Goal: Find specific page/section: Find specific page/section

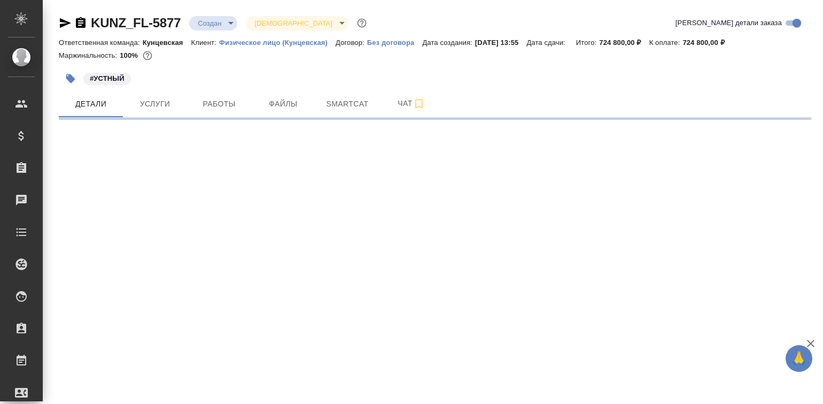
select select "RU"
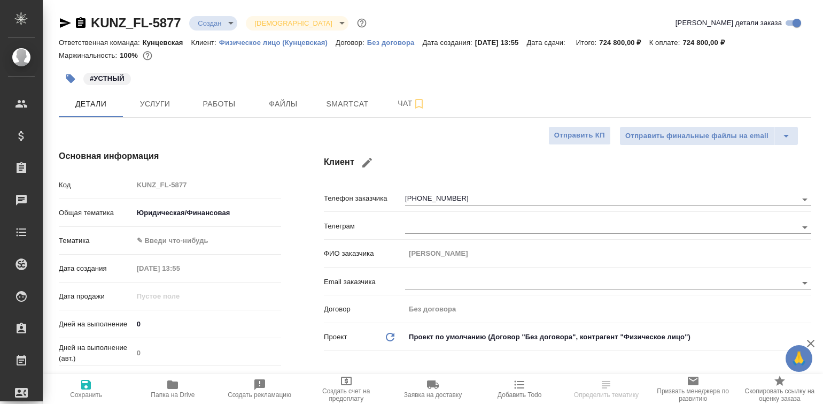
type textarea "x"
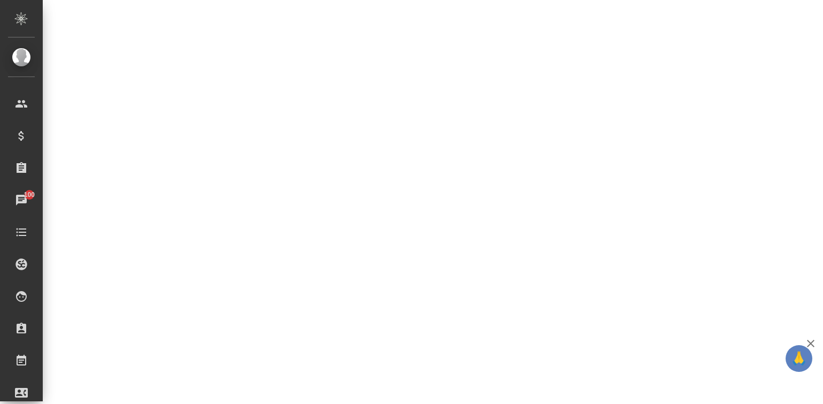
scroll to position [467, 0]
select select "RU"
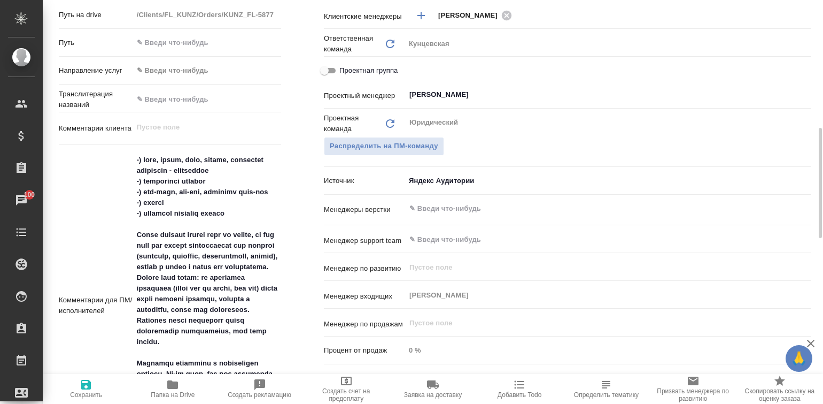
type textarea "x"
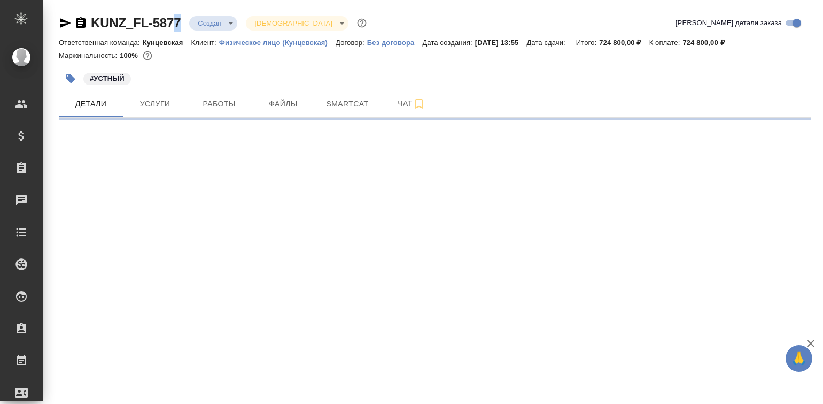
select select "RU"
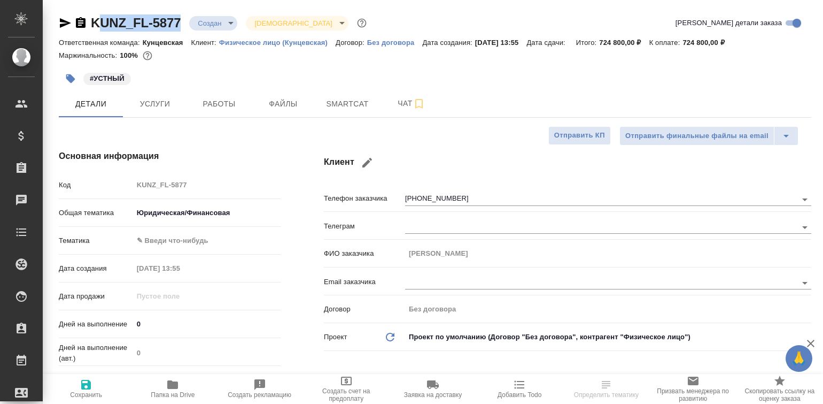
type textarea "x"
drag, startPoint x: 182, startPoint y: 24, endPoint x: 95, endPoint y: 17, distance: 88.0
click at [95, 17] on div "KUNZ_FL-5877 Создан new Святая троица holyTrinity" at bounding box center [214, 22] width 310 height 17
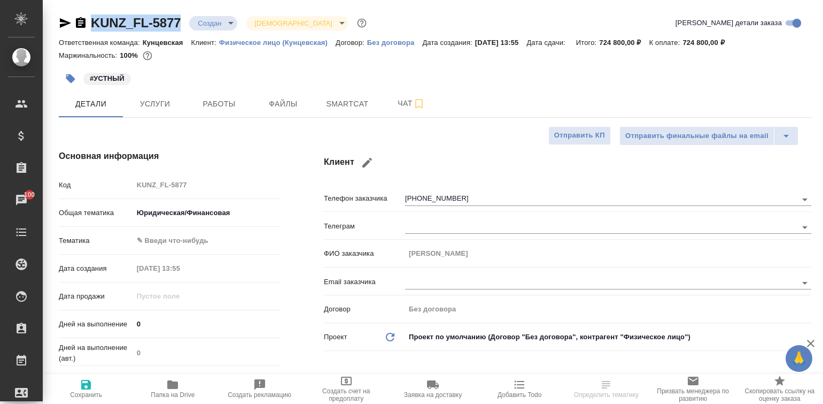
copy link "KUNZ_FL-5877"
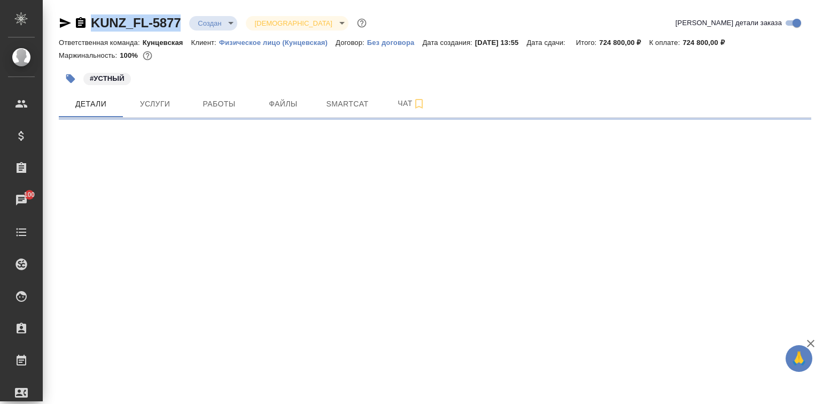
select select "RU"
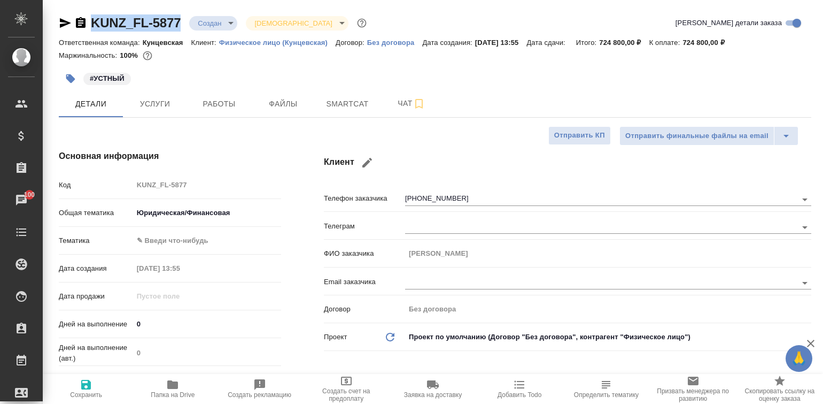
type textarea "x"
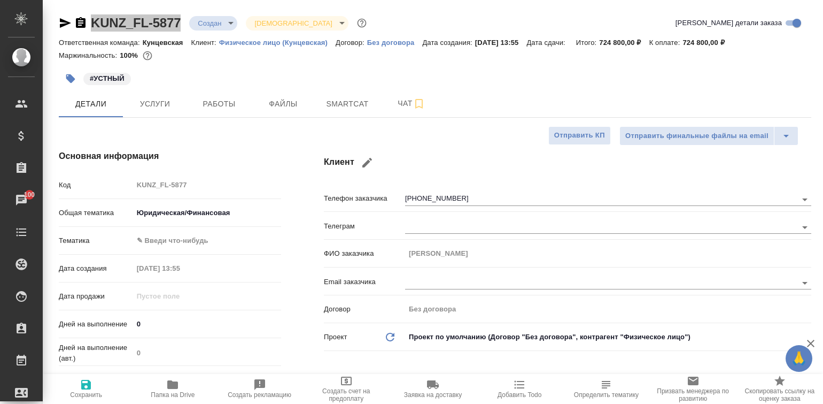
type textarea "x"
copy link "KUNZ_FL-5877"
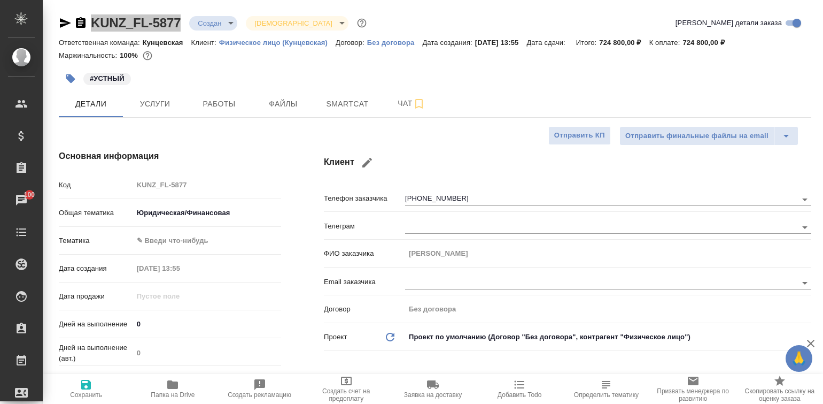
type textarea "x"
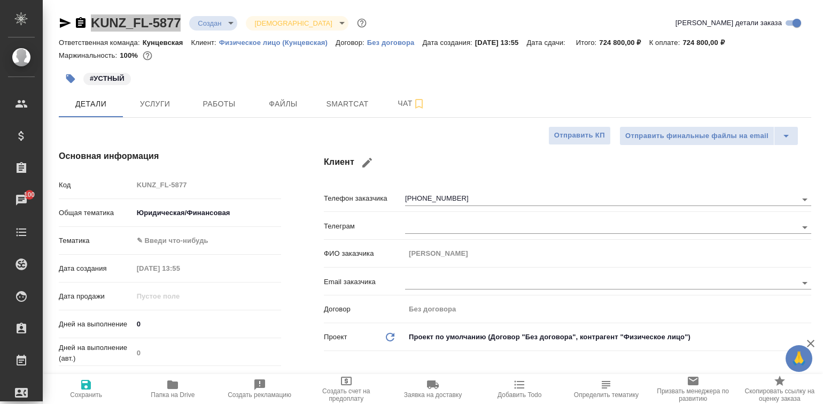
type textarea "x"
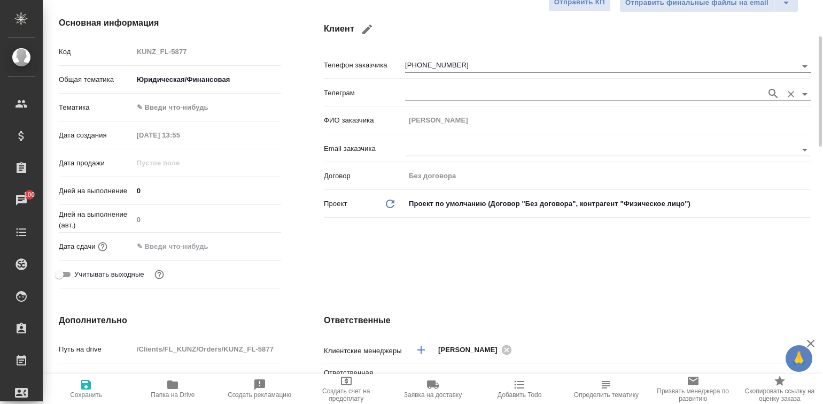
scroll to position [66, 0]
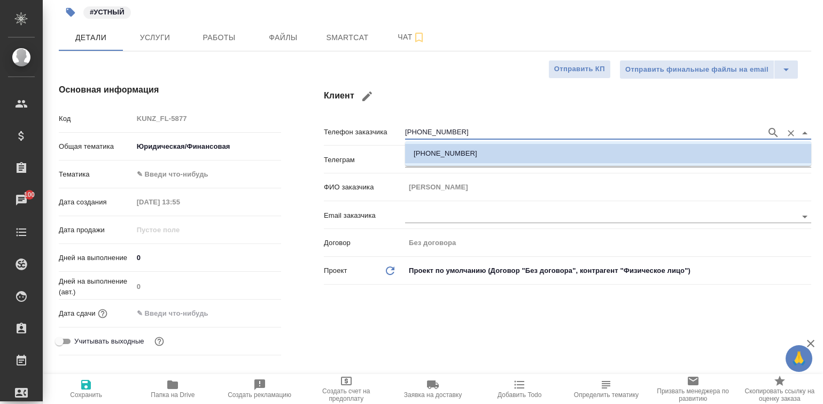
drag, startPoint x: 469, startPoint y: 129, endPoint x: 404, endPoint y: 127, distance: 65.8
click at [404, 127] on div "Телефон заказчика [PHONE_NUMBER]" at bounding box center [568, 131] width 488 height 19
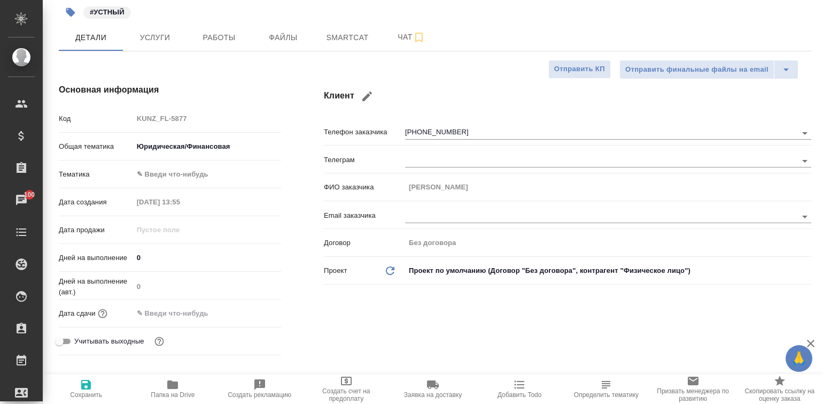
type textarea "x"
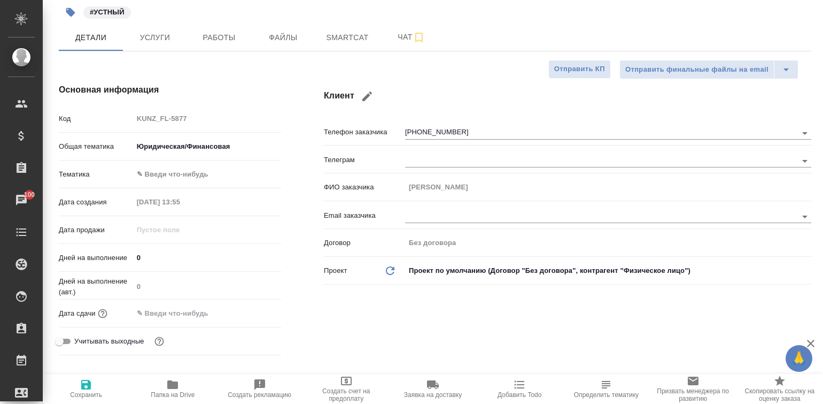
type textarea "x"
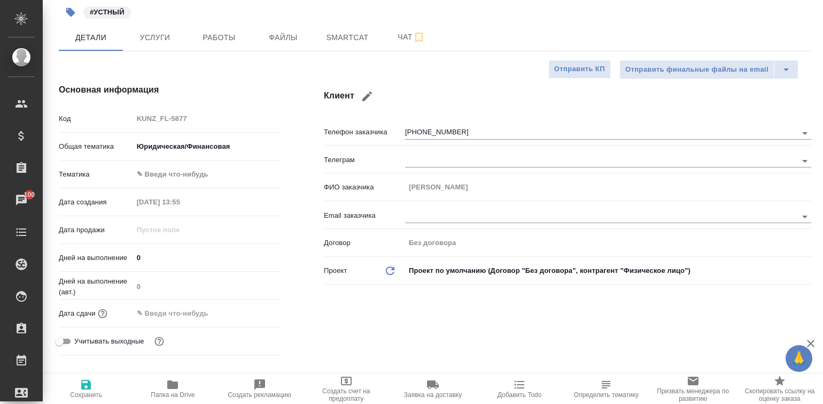
type textarea "x"
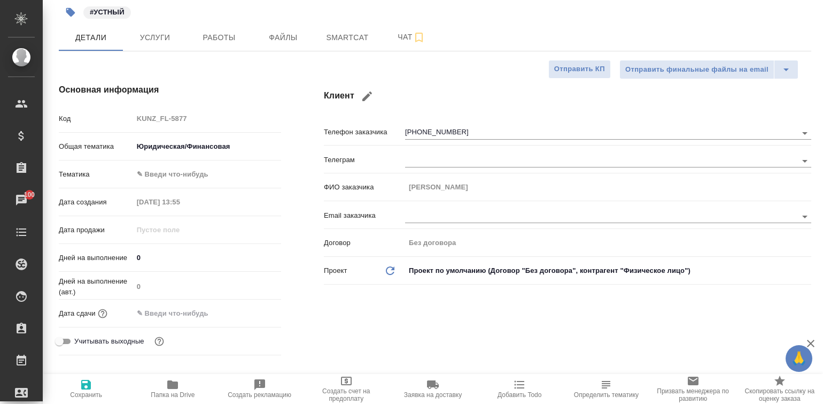
type textarea "x"
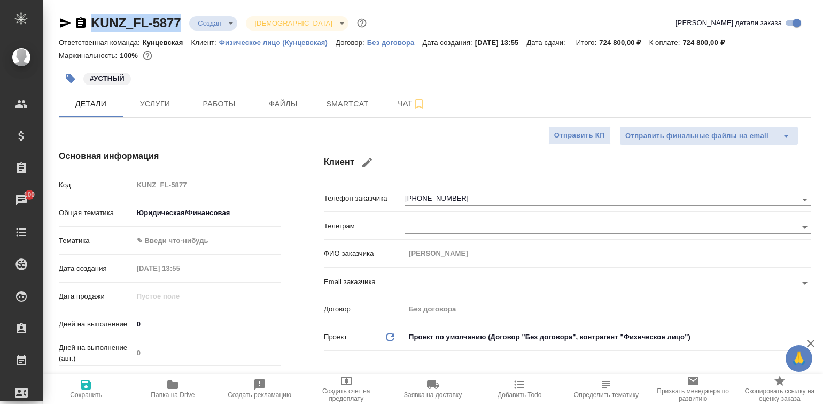
drag, startPoint x: 181, startPoint y: 24, endPoint x: 90, endPoint y: 20, distance: 91.0
click at [90, 20] on div "KUNZ_FL-5877 Создан new Святая троица holyTrinity" at bounding box center [214, 22] width 310 height 17
copy link "KUNZ_FL-5877"
type textarea "x"
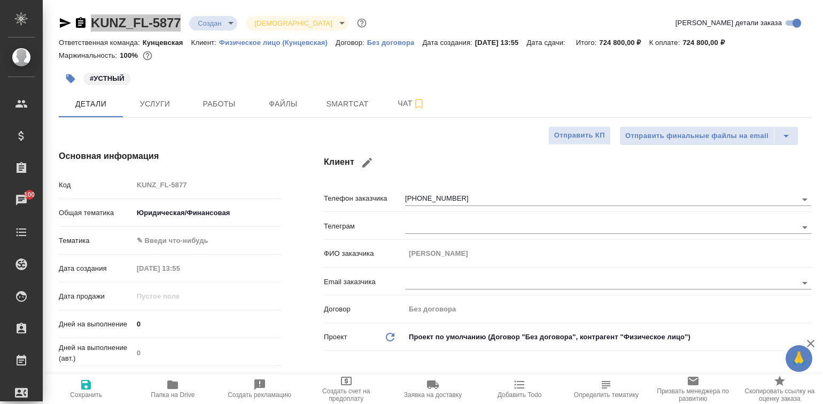
type textarea "x"
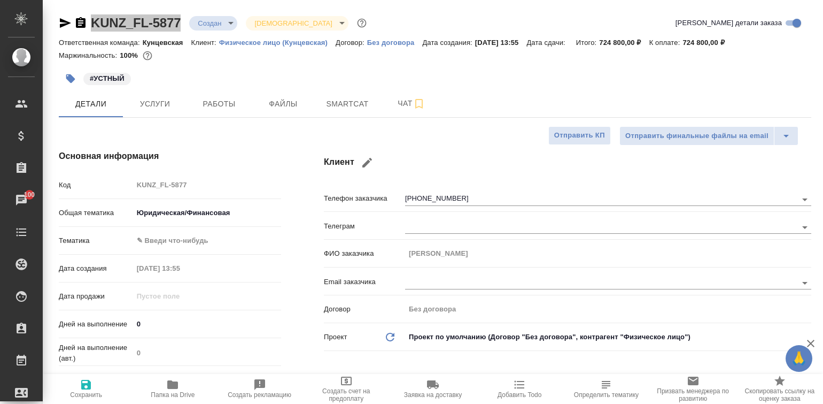
type textarea "x"
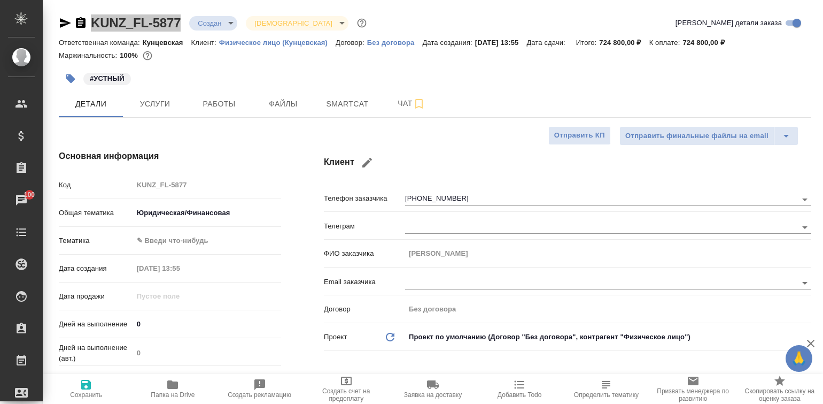
type textarea "x"
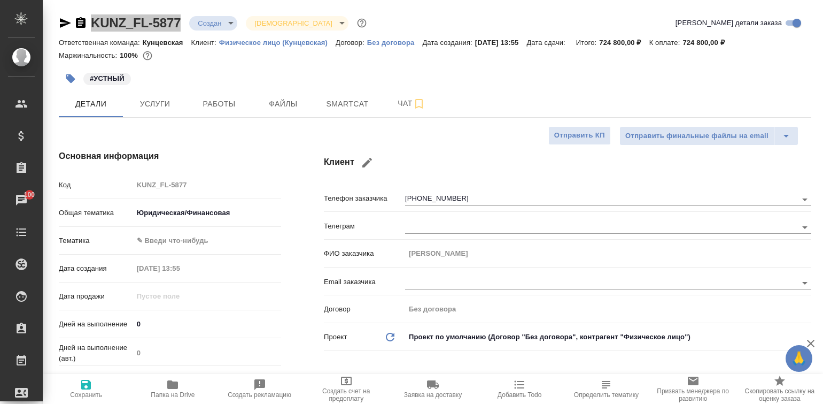
type textarea "x"
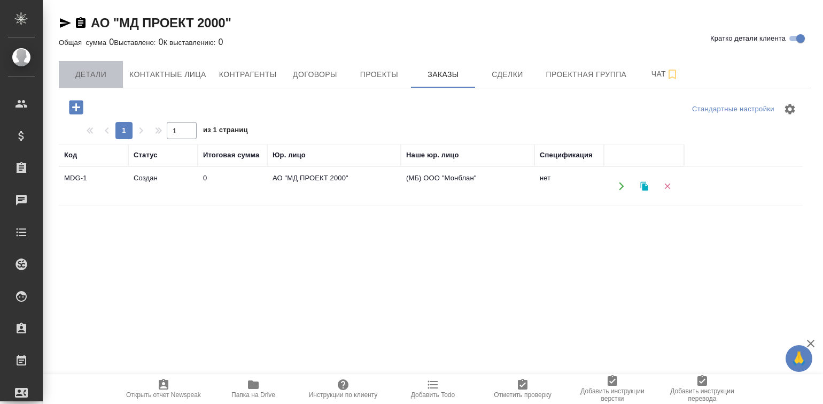
click at [95, 71] on span "Детали" at bounding box center [90, 74] width 51 height 13
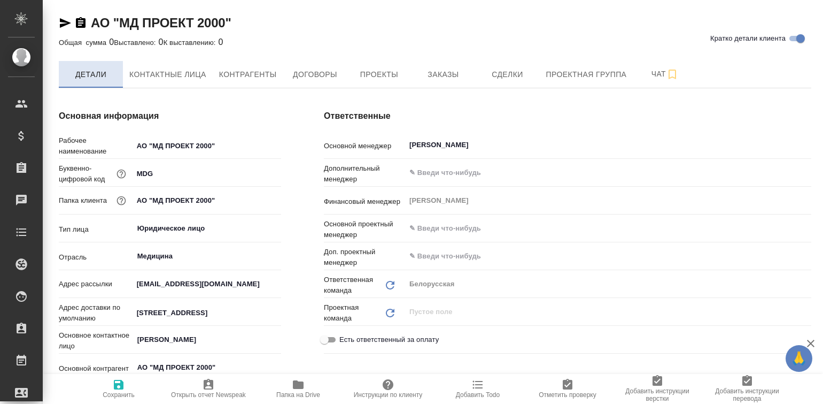
type input "(МБ) ООО "Монблан""
type textarea "x"
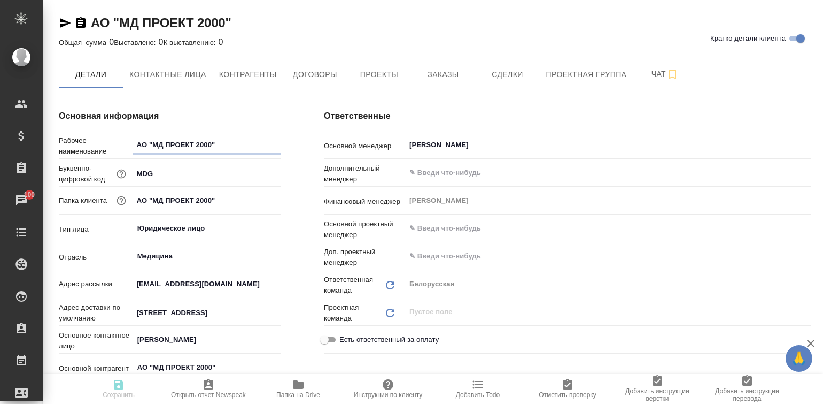
type textarea "x"
click at [167, 75] on span "Контактные лица" at bounding box center [167, 74] width 77 height 13
select select "RU"
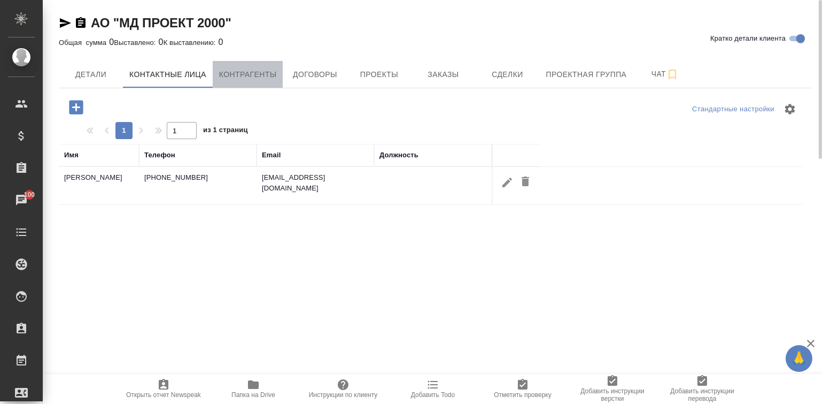
click at [249, 78] on span "Контрагенты" at bounding box center [248, 74] width 58 height 13
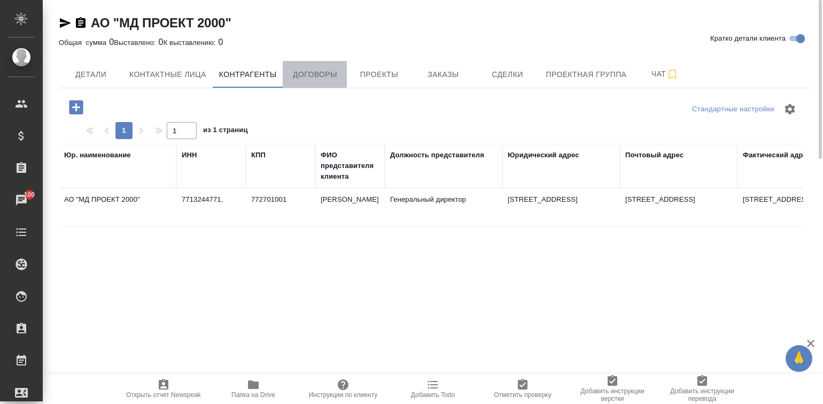
click at [313, 72] on span "Договоры" at bounding box center [314, 74] width 51 height 13
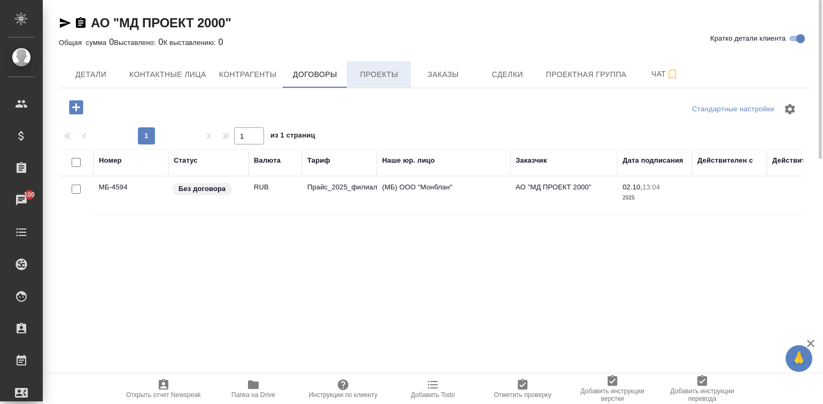
click at [377, 74] on span "Проекты" at bounding box center [378, 74] width 51 height 13
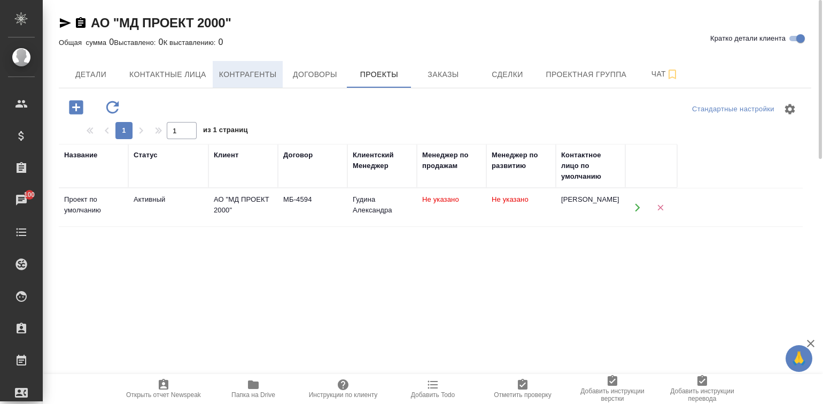
click at [263, 76] on span "Контрагенты" at bounding box center [248, 74] width 58 height 13
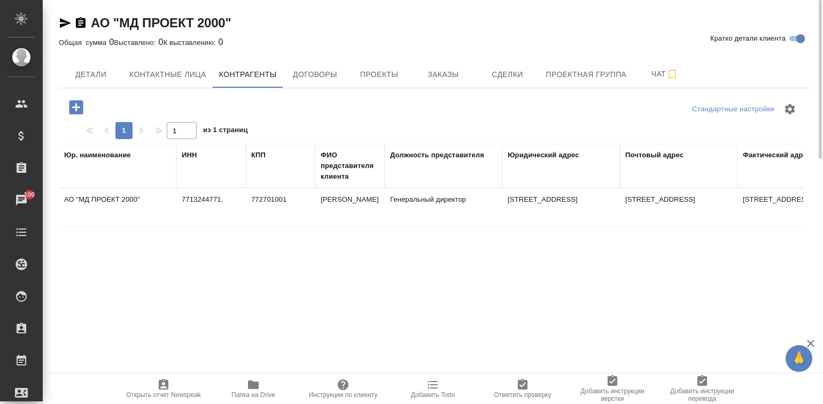
click at [224, 206] on td "7713244771," at bounding box center [211, 207] width 70 height 37
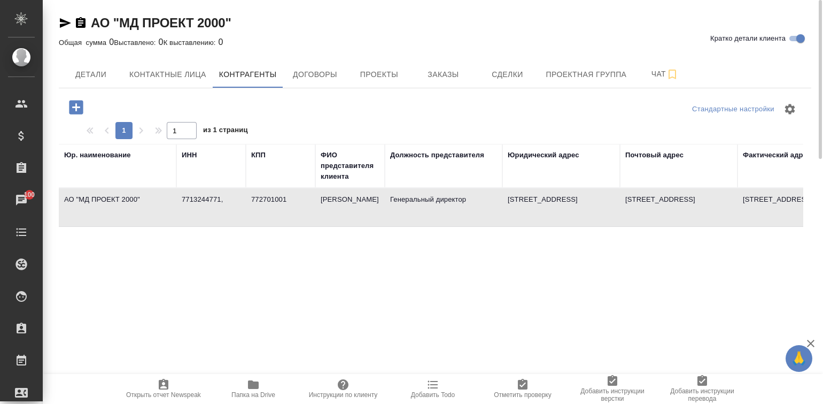
click at [225, 206] on td "7713244771," at bounding box center [211, 207] width 70 height 37
click at [210, 209] on td "7713244771," at bounding box center [211, 207] width 70 height 37
